Goal: Find specific page/section: Find specific page/section

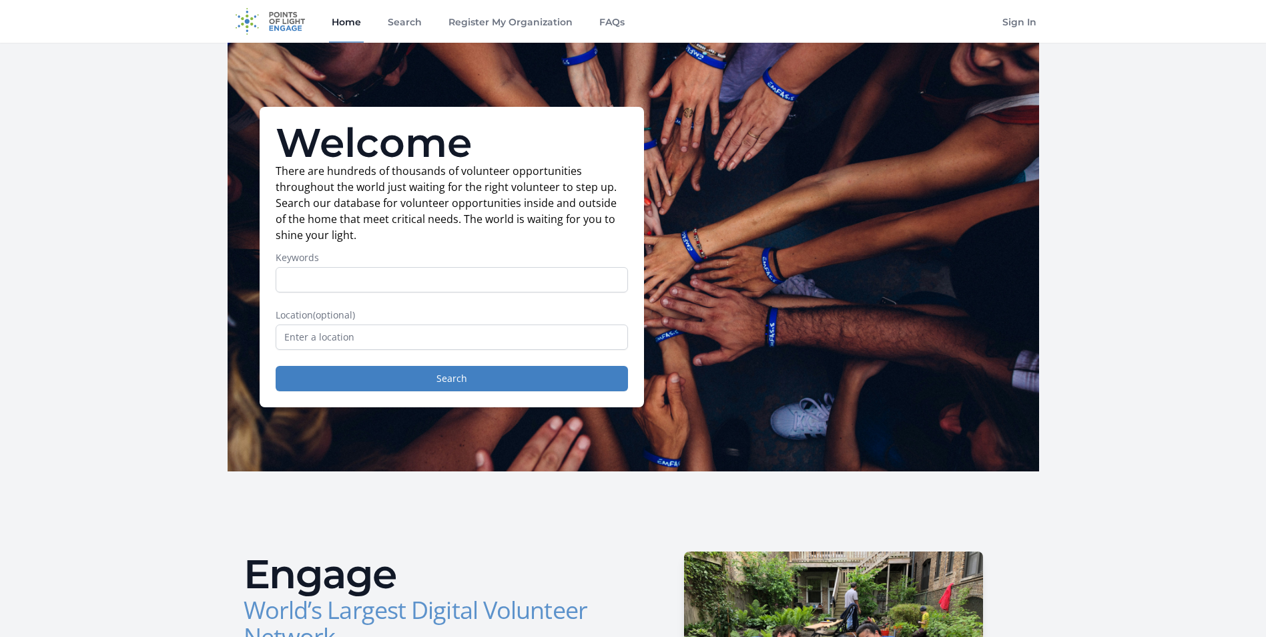
click at [459, 303] on form "Keywords Location (optional) Search" at bounding box center [452, 321] width 352 height 140
click at [446, 334] on input "text" at bounding box center [452, 336] width 352 height 25
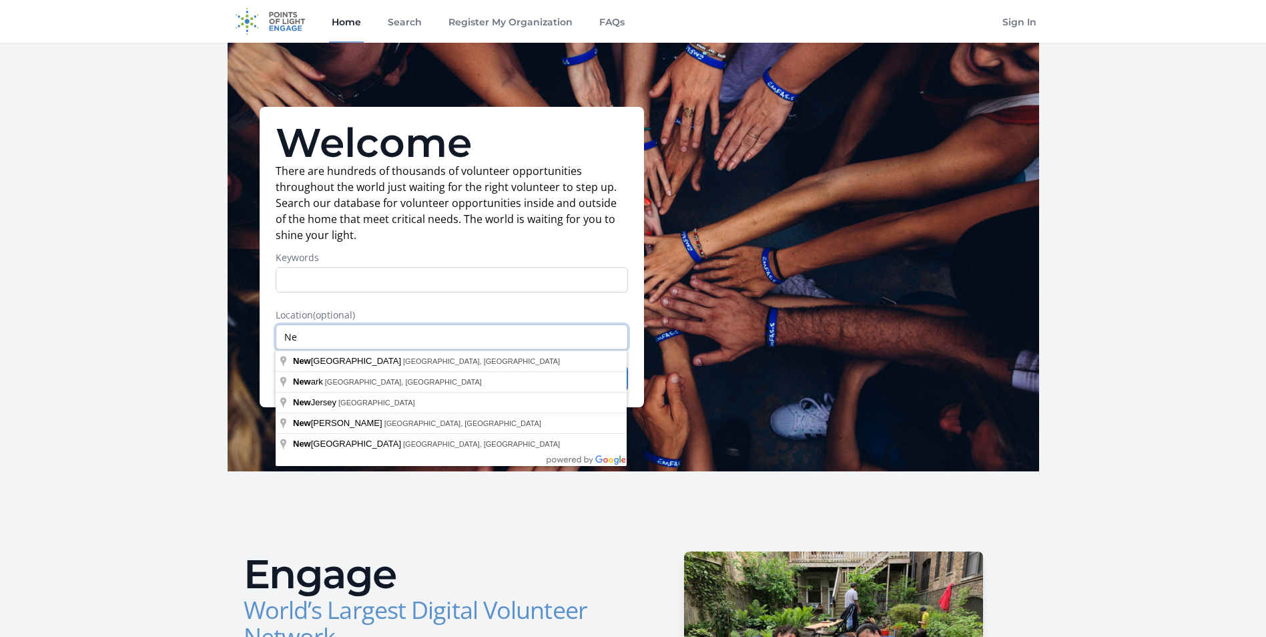
type input "N"
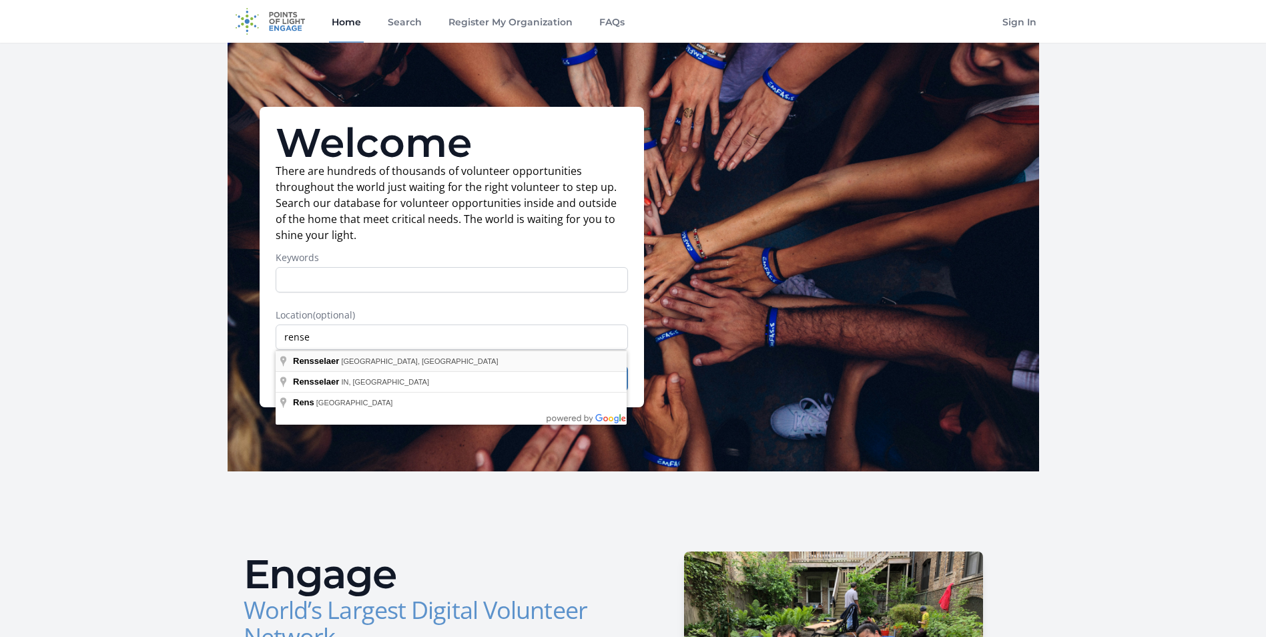
type input "Rensselaer, [GEOGRAPHIC_DATA], [GEOGRAPHIC_DATA]"
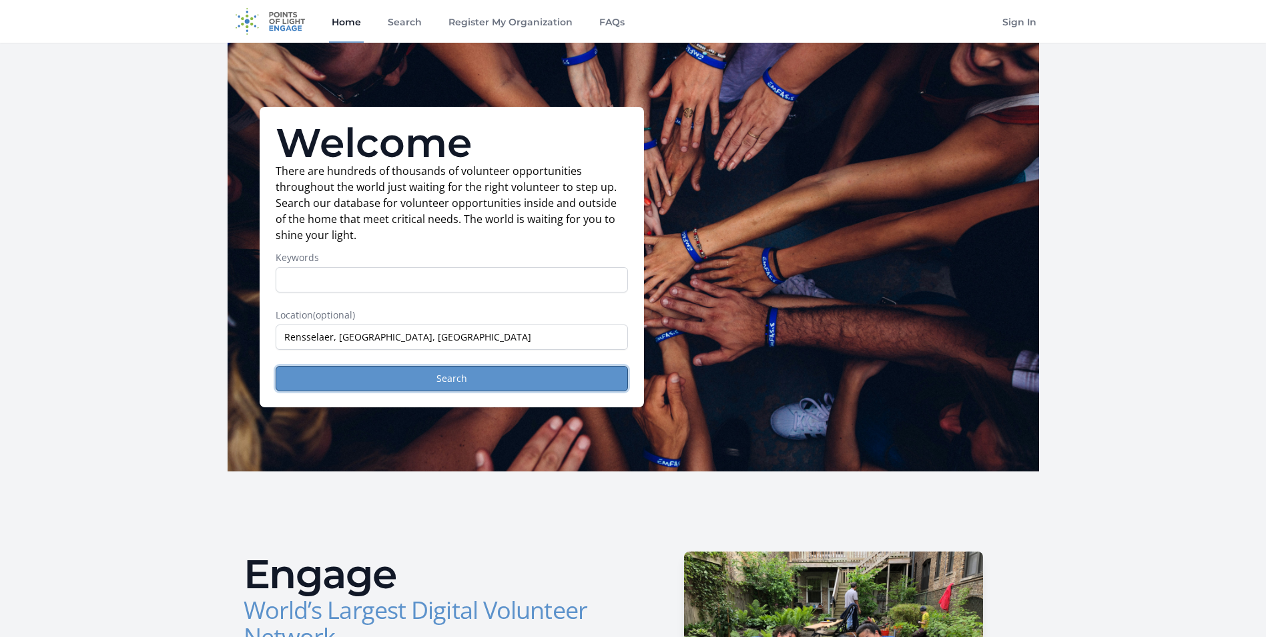
click at [480, 379] on button "Search" at bounding box center [452, 378] width 352 height 25
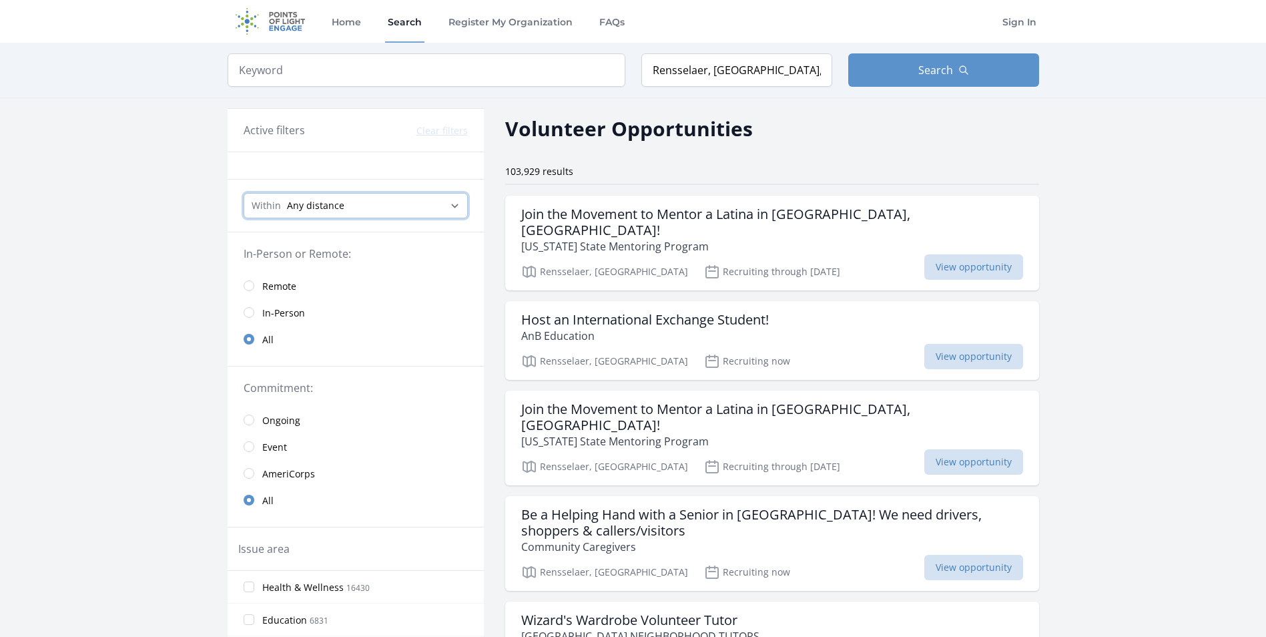
click at [400, 202] on select "Any distance , 5 Miles , 20 Miles , 50 Miles , 100 Miles" at bounding box center [356, 205] width 224 height 25
click at [402, 204] on select "Any distance , 5 Miles , 20 Miles , 50 Miles , 100 Miles" at bounding box center [356, 205] width 224 height 25
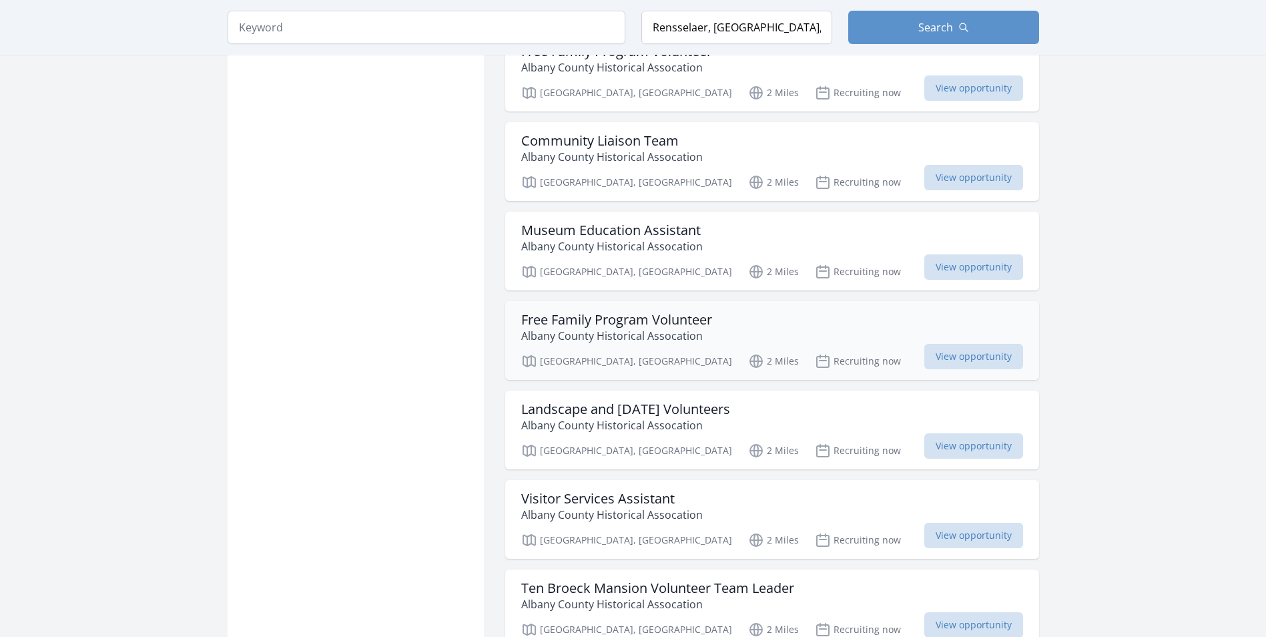
scroll to position [1602, 0]
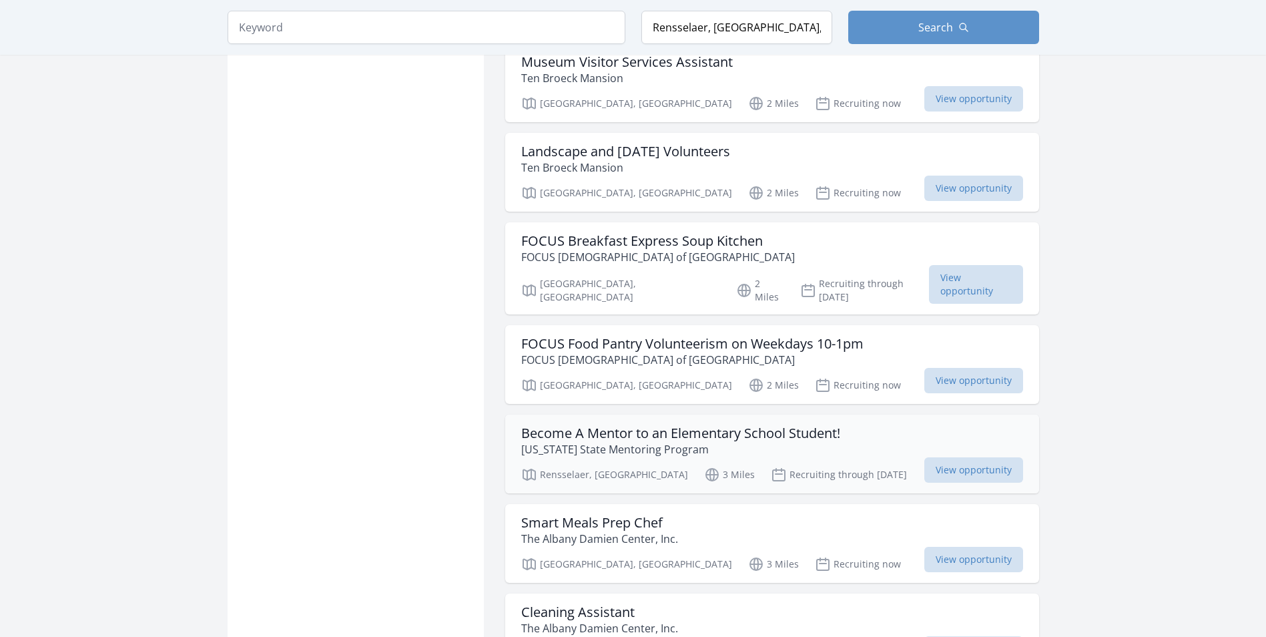
scroll to position [2202, 0]
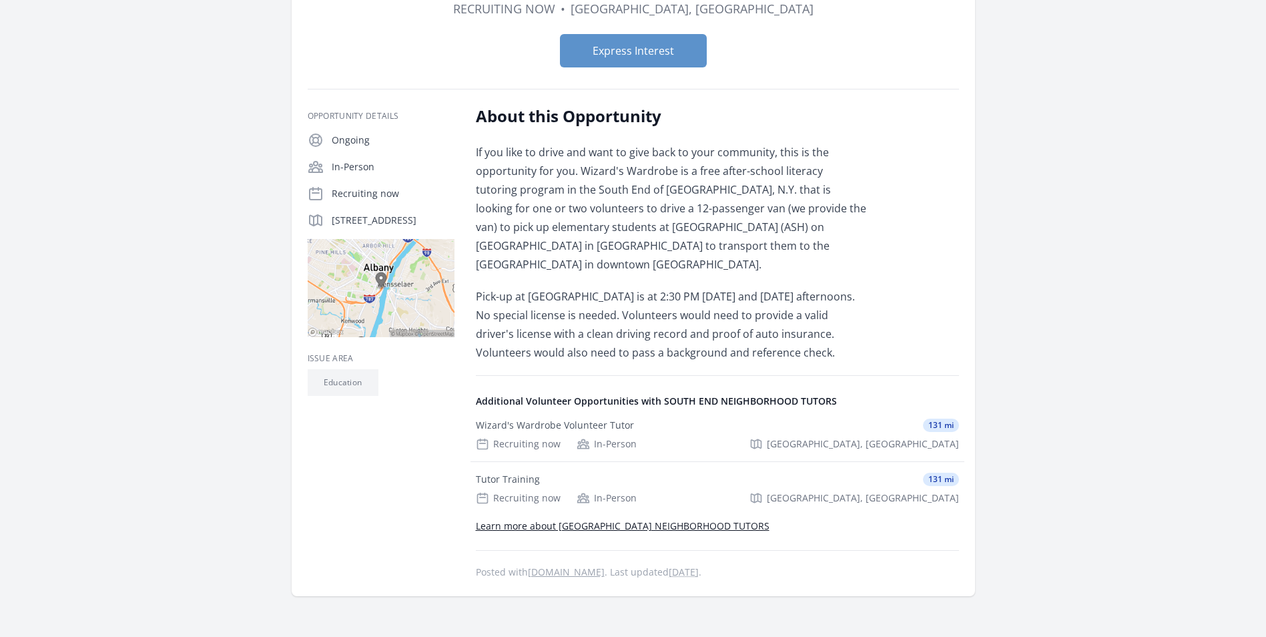
scroll to position [67, 0]
